Goal: Task Accomplishment & Management: Complete application form

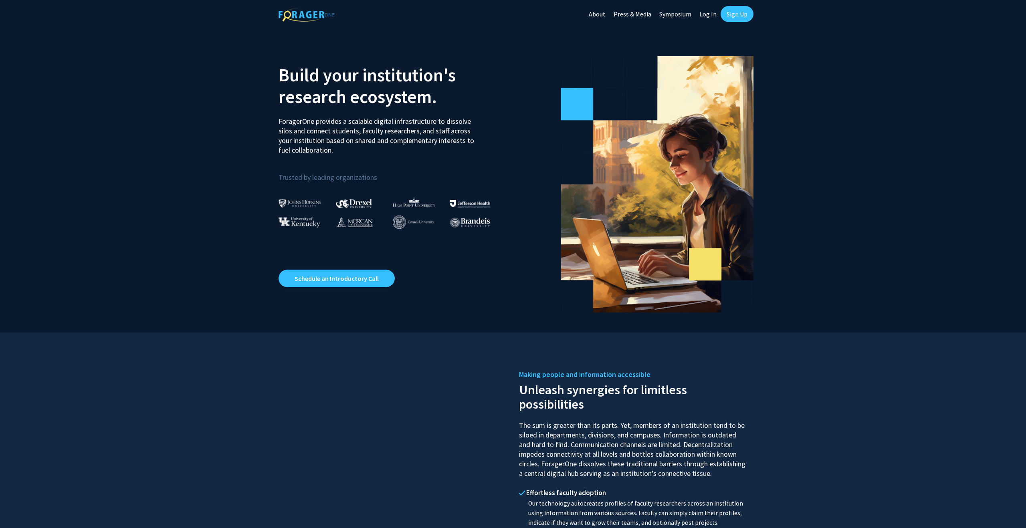
click at [733, 18] on link "Sign Up" at bounding box center [736, 14] width 33 height 16
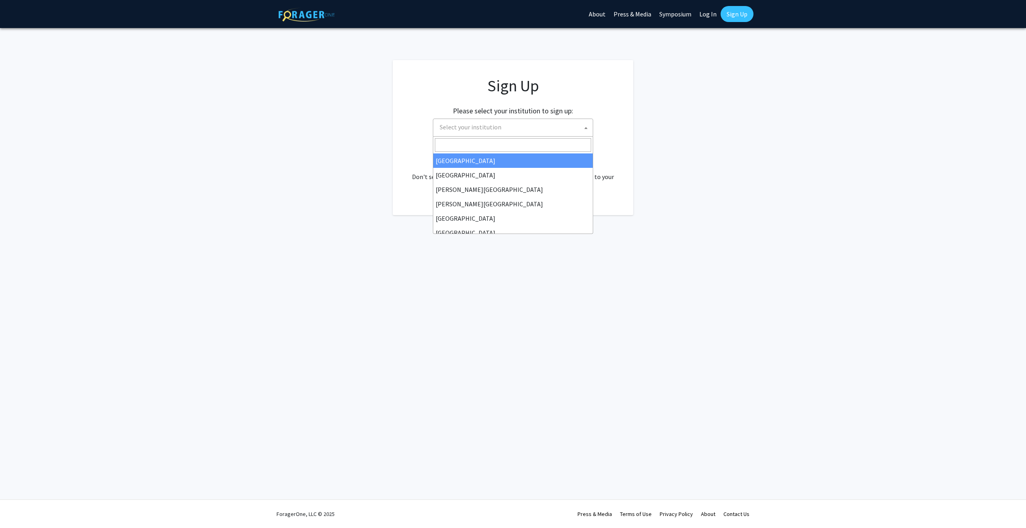
click at [510, 129] on span "Select your institution" at bounding box center [514, 127] width 156 height 16
type input "[GEOGRAPHIC_DATA]"
select select "33"
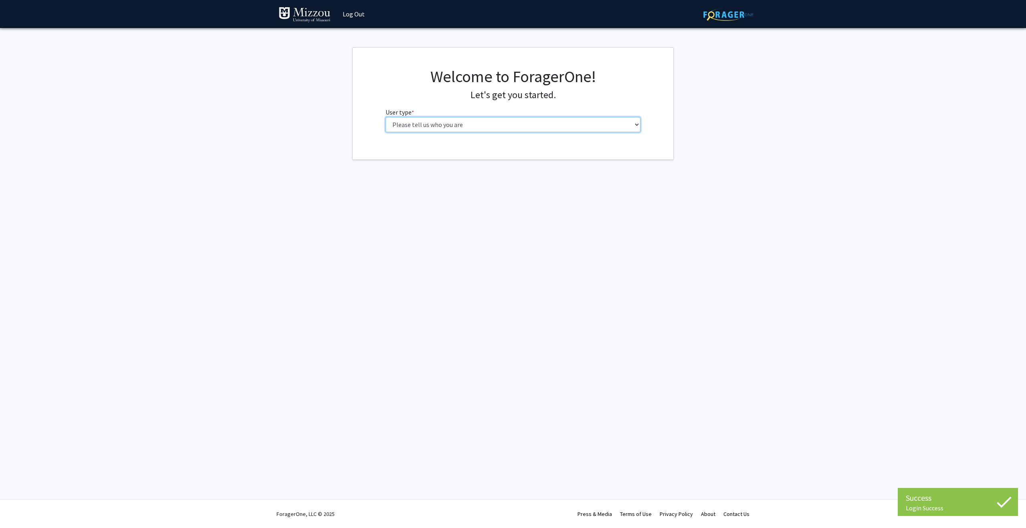
click at [492, 128] on select "Please tell us who you are Undergraduate Student Master's Student Doctoral Cand…" at bounding box center [512, 124] width 255 height 15
select select "5: faculty"
click at [385, 117] on select "Please tell us who you are Undergraduate Student Master's Student Doctoral Cand…" at bounding box center [512, 124] width 255 height 15
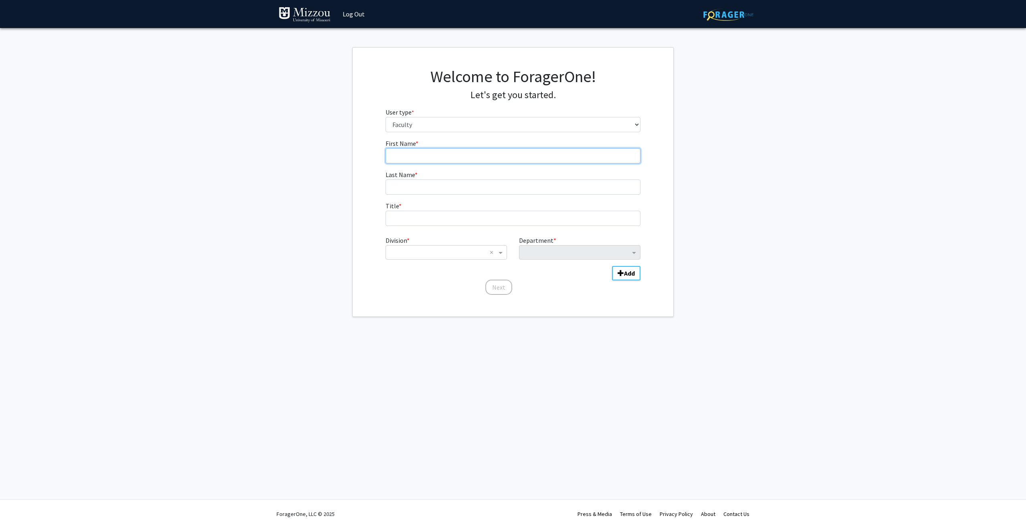
click at [493, 159] on input "First Name * required" at bounding box center [512, 155] width 255 height 15
type input "Julia"
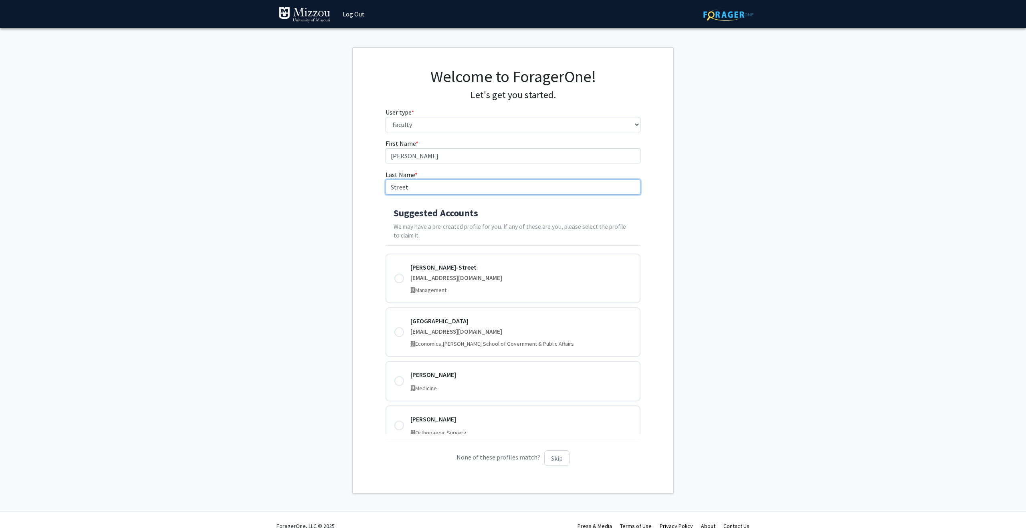
click at [389, 189] on input "Street" at bounding box center [512, 187] width 255 height 15
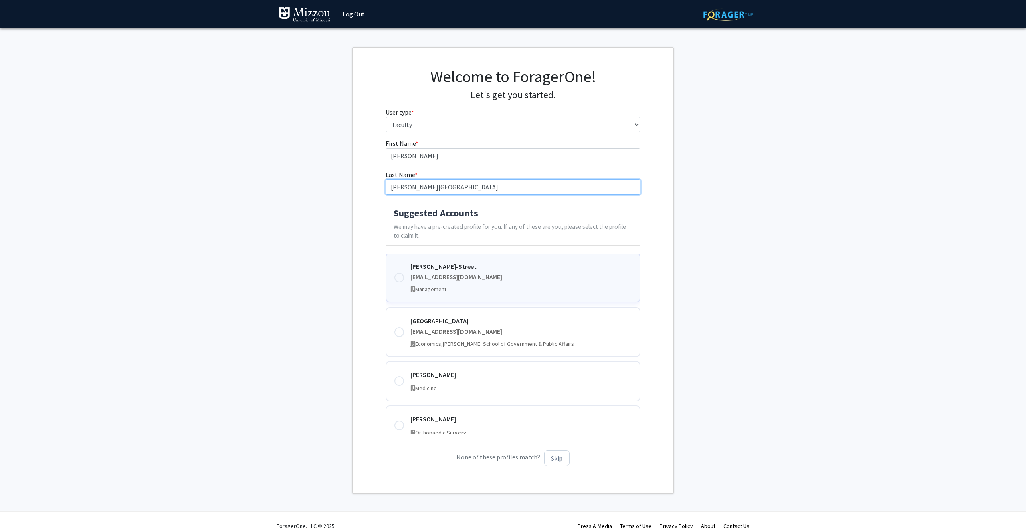
type input "Stevenson-Street"
click at [476, 273] on div "jstreet@umsystem.edu" at bounding box center [521, 277] width 222 height 9
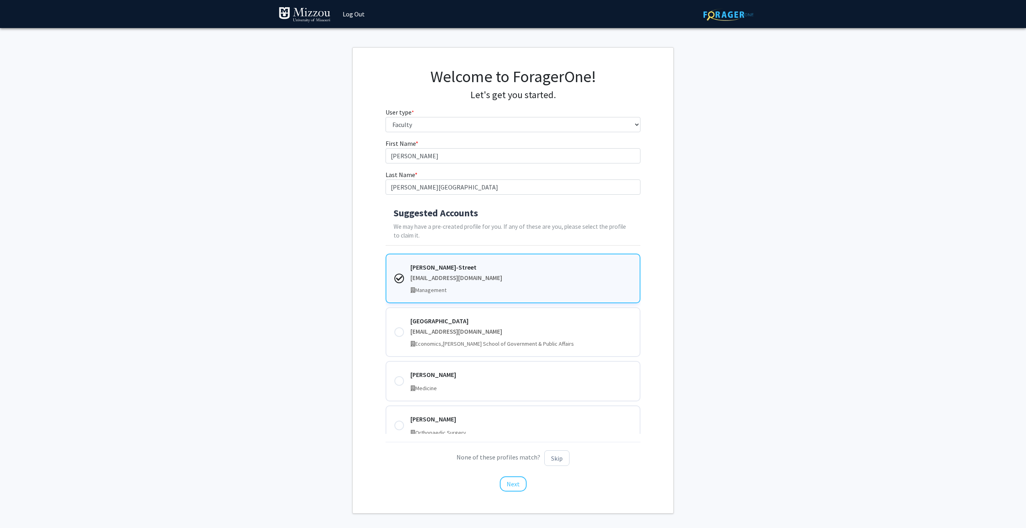
scroll to position [32, 0]
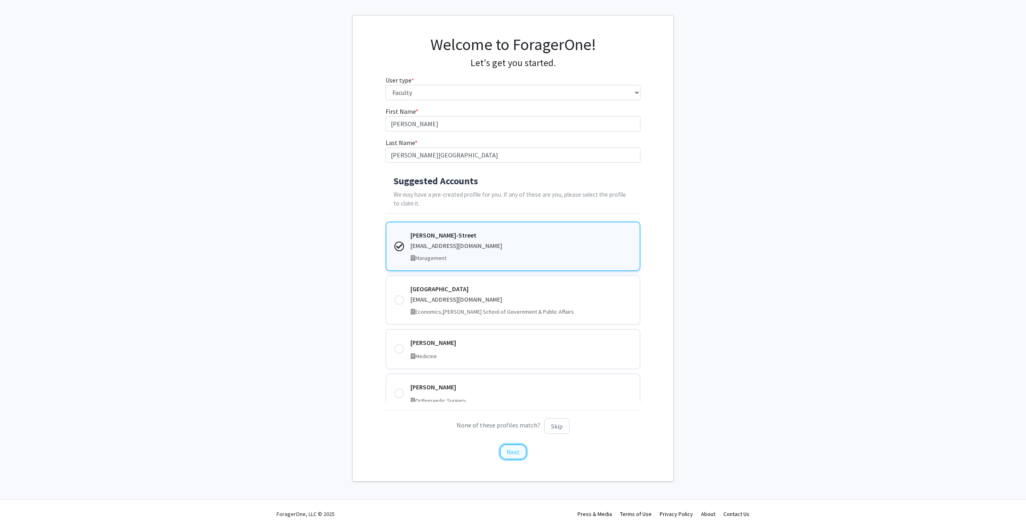
click at [508, 451] on button "Next" at bounding box center [513, 451] width 27 height 15
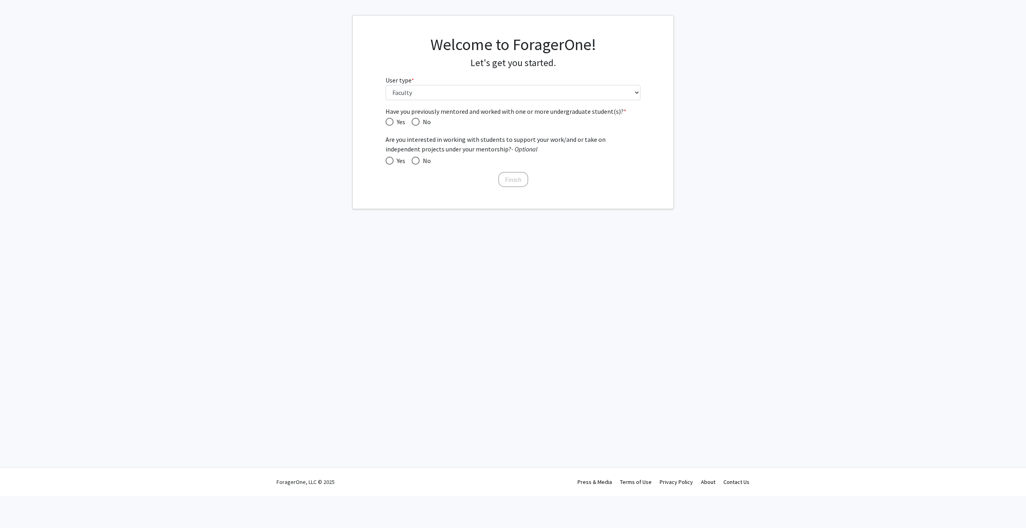
scroll to position [0, 0]
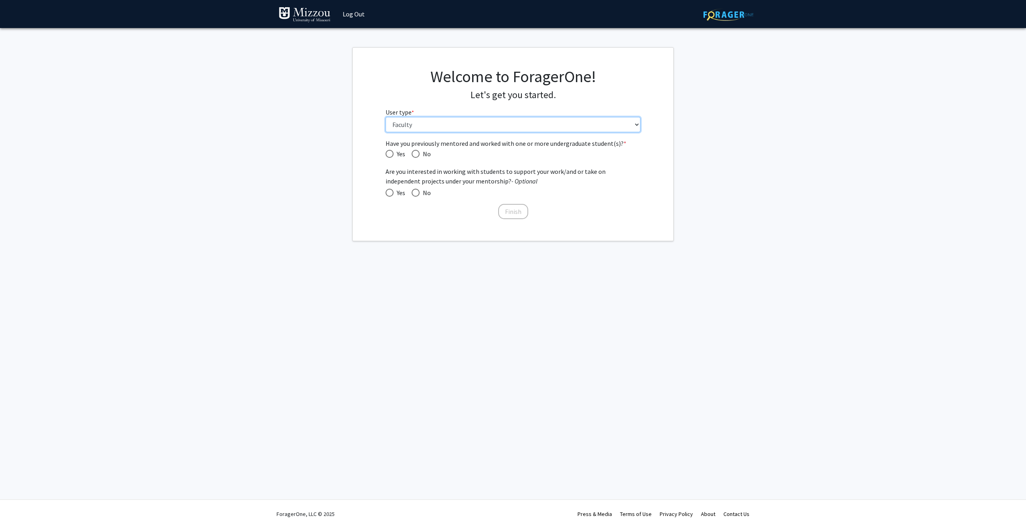
click at [427, 123] on select "Please tell us who you are Undergraduate Student Master's Student Doctoral Cand…" at bounding box center [512, 124] width 255 height 15
click at [385, 117] on select "Please tell us who you are Undergraduate Student Master's Student Doctoral Cand…" at bounding box center [512, 124] width 255 height 15
click at [418, 153] on span "Have you previously mentored and worked with one or more undergraduate student(…" at bounding box center [415, 154] width 8 height 8
click at [418, 153] on input "No" at bounding box center [415, 154] width 8 height 8
radio input "true"
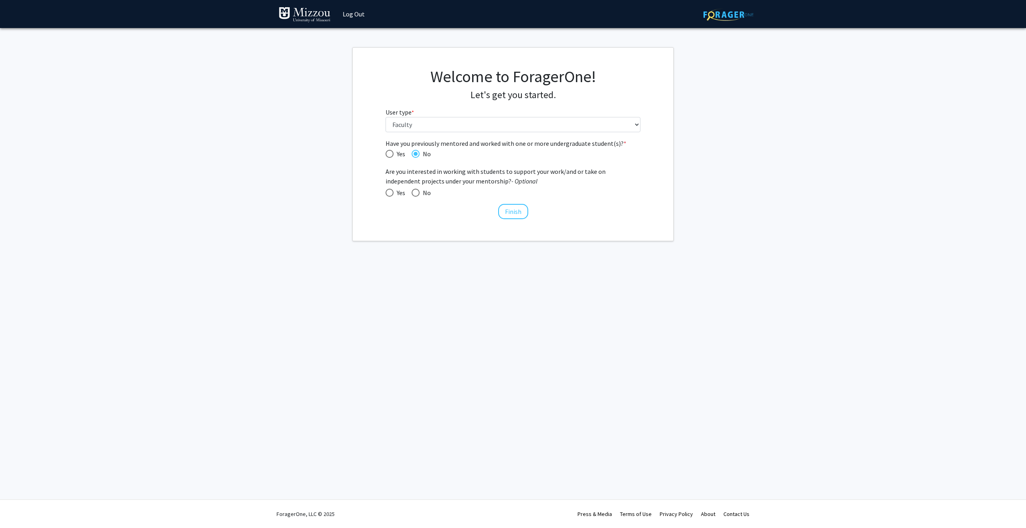
click at [394, 191] on span "Yes" at bounding box center [399, 193] width 12 height 10
click at [393, 191] on input "Yes" at bounding box center [389, 193] width 8 height 8
radio input "true"
click at [394, 191] on span "Yes" at bounding box center [399, 193] width 12 height 10
click at [393, 191] on input "Yes" at bounding box center [389, 193] width 8 height 8
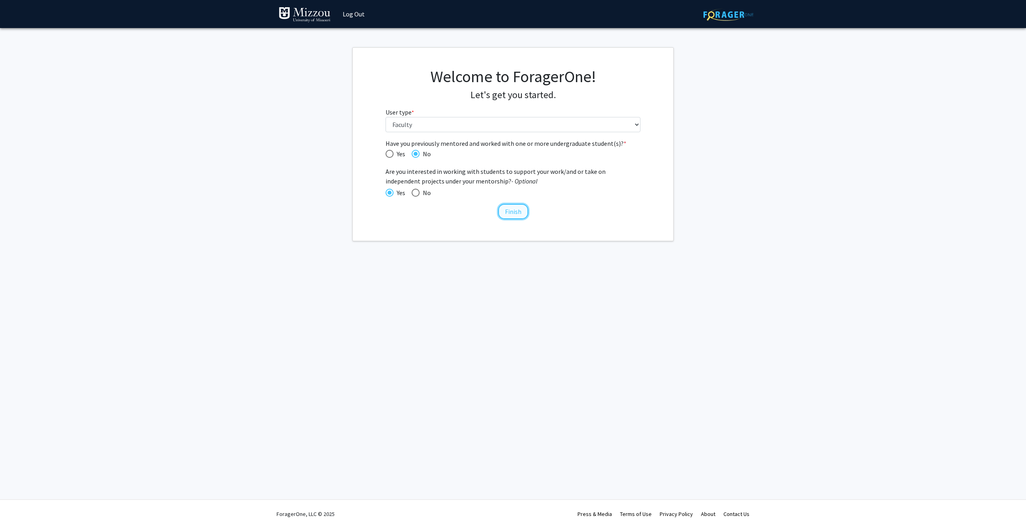
click at [516, 210] on button "Finish" at bounding box center [513, 211] width 30 height 15
